Goal: Task Accomplishment & Management: Use online tool/utility

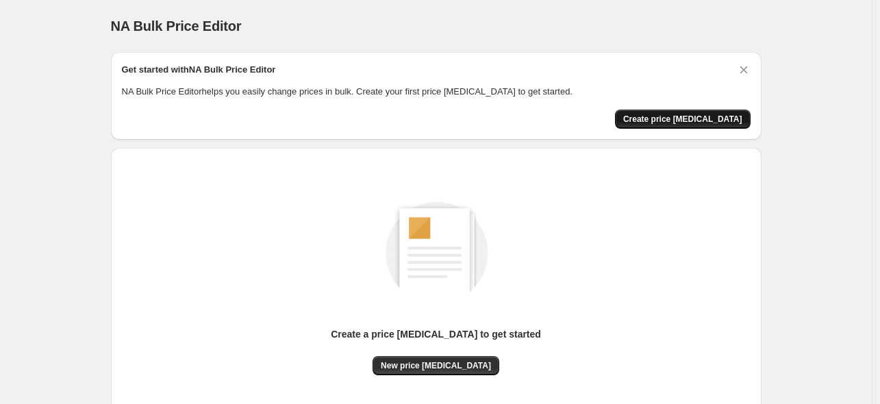
click at [678, 121] on span "Create price [MEDICAL_DATA]" at bounding box center [683, 119] width 119 height 11
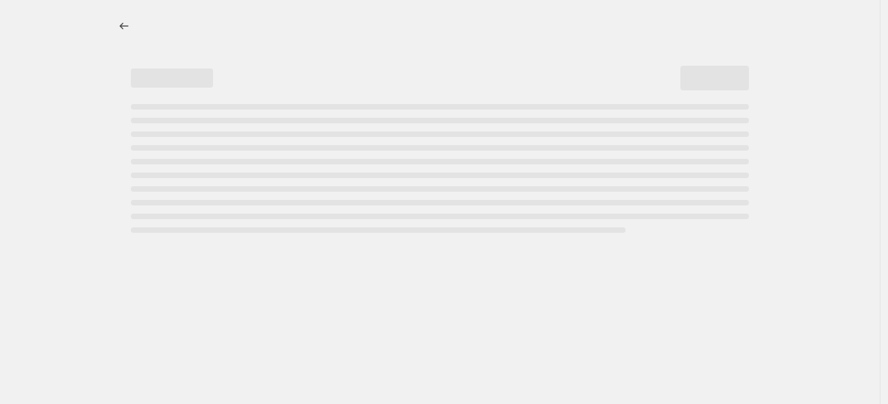
select select "percentage"
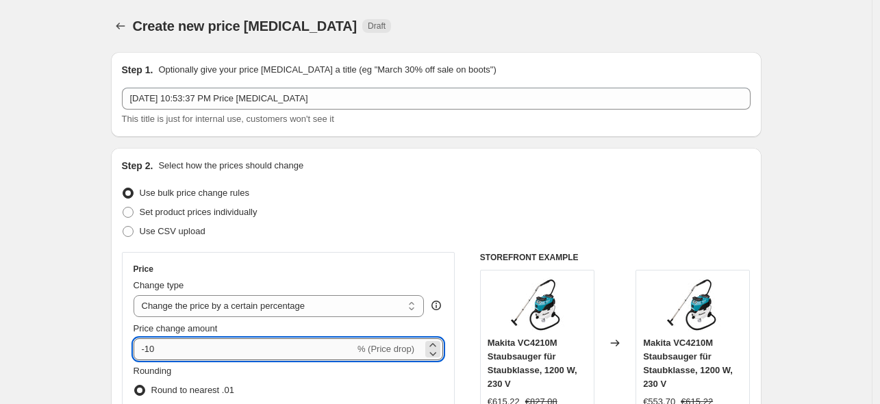
click at [194, 349] on input "-10" at bounding box center [244, 349] width 221 height 22
type input "-1"
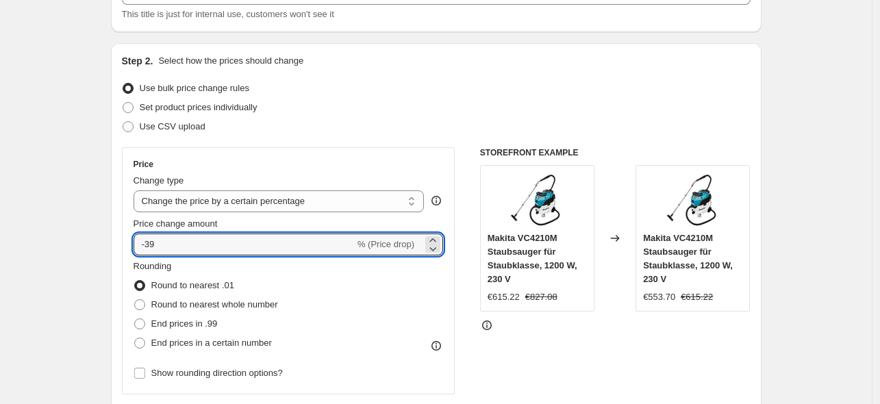
scroll to position [137, 0]
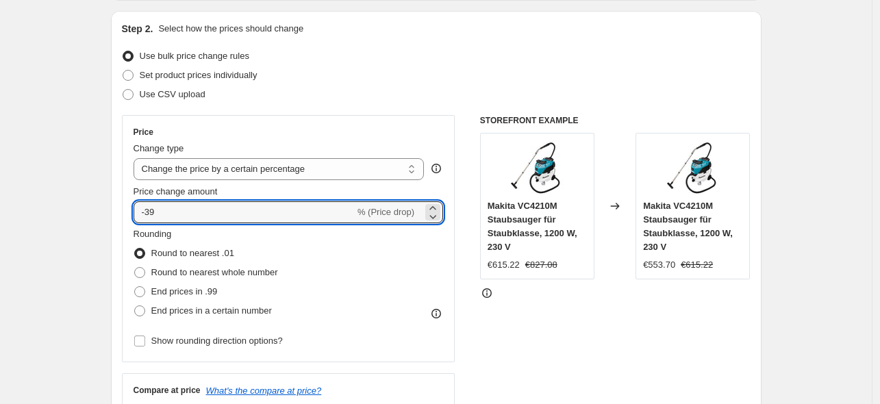
type input "-39"
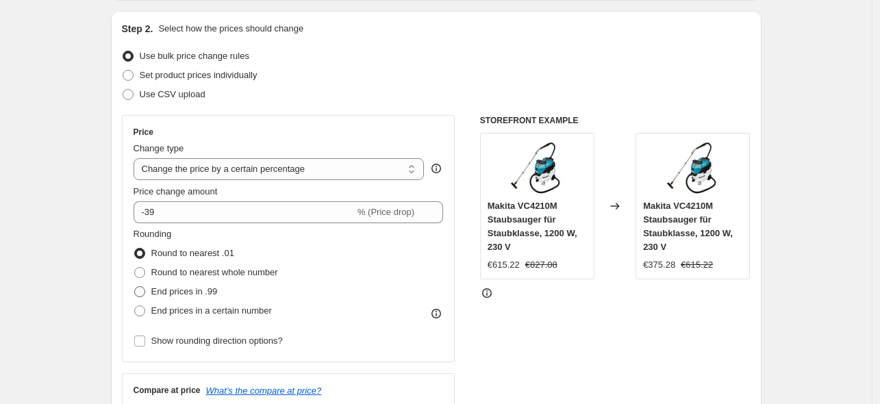
click at [169, 286] on span "End prices in .99" at bounding box center [184, 291] width 66 height 10
click at [135, 286] on input "End prices in .99" at bounding box center [134, 286] width 1 height 1
radio input "true"
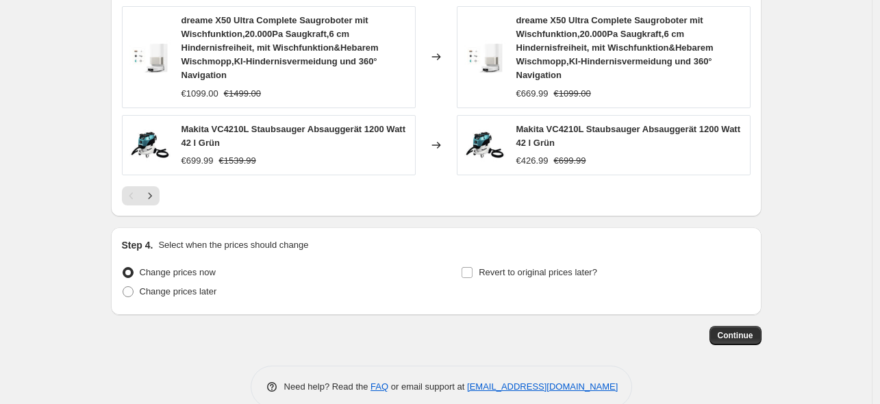
scroll to position [1096, 0]
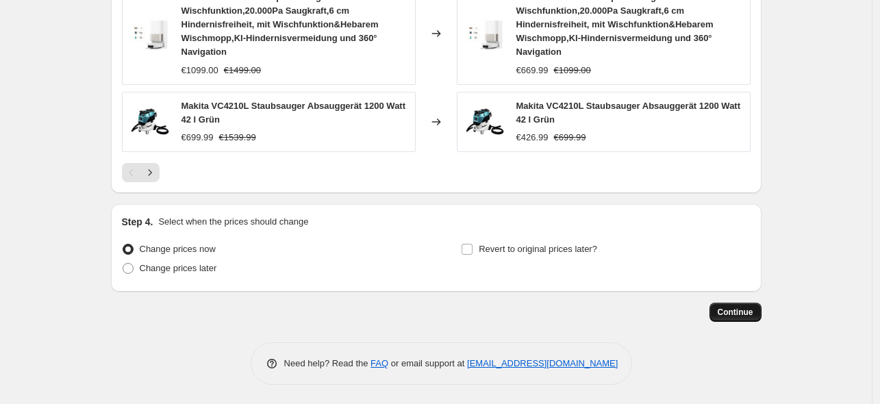
click at [731, 309] on span "Continue" at bounding box center [736, 312] width 36 height 11
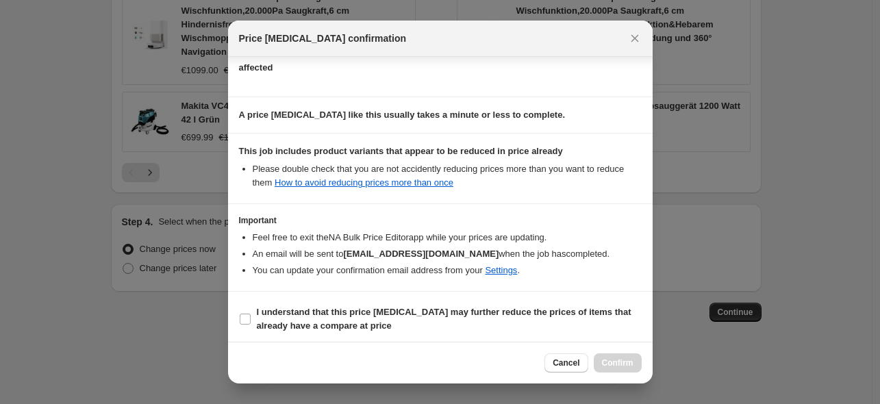
scroll to position [171, 0]
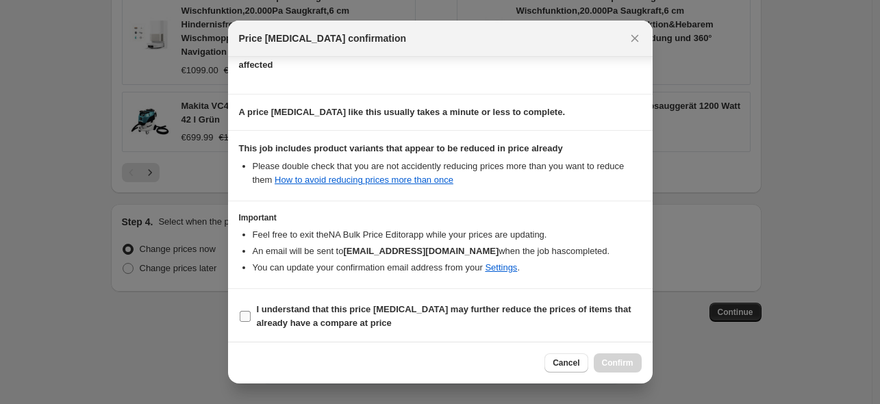
click at [282, 312] on b "I understand that this price [MEDICAL_DATA] may further reduce the prices of it…" at bounding box center [444, 316] width 375 height 24
click at [251, 312] on input "I understand that this price [MEDICAL_DATA] may further reduce the prices of it…" at bounding box center [245, 316] width 11 height 11
checkbox input "true"
click at [616, 370] on button "Confirm" at bounding box center [618, 363] width 48 height 19
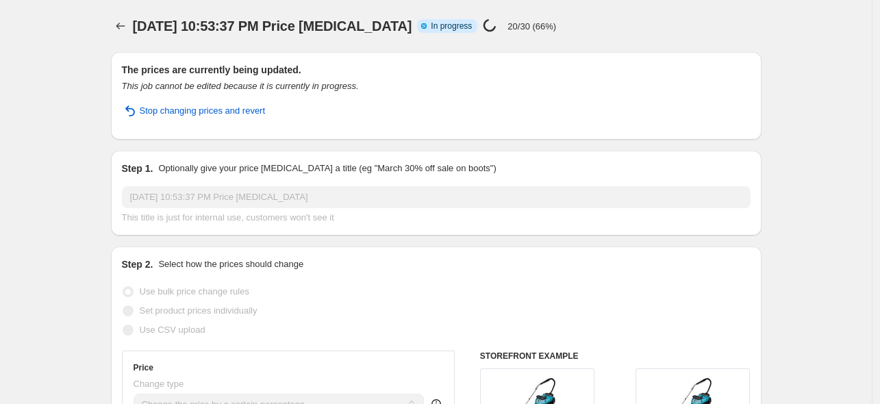
select select "percentage"
